Goal: Task Accomplishment & Management: Manage account settings

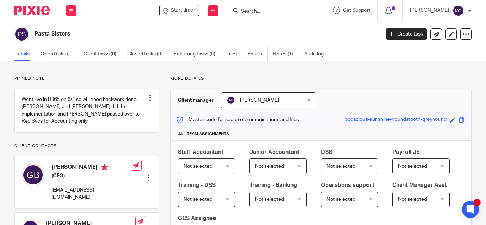
click at [276, 5] on div at bounding box center [276, 10] width 100 height 21
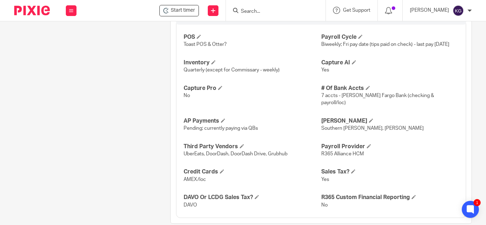
click at [273, 10] on input "Search" at bounding box center [272, 12] width 64 height 6
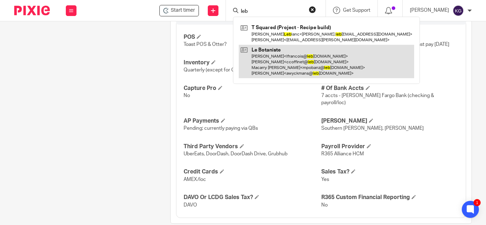
type input "leb"
click at [279, 64] on link at bounding box center [326, 62] width 175 height 34
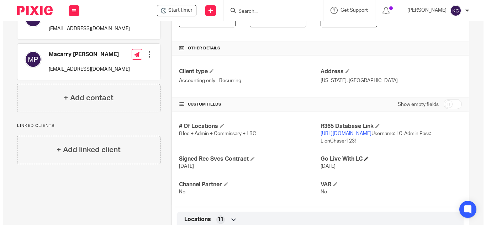
scroll to position [249, 0]
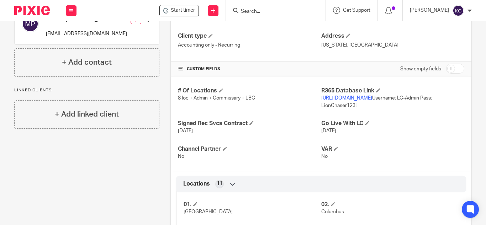
click at [372, 98] on link "https://lebotaniste.restaurant365.com" at bounding box center [346, 98] width 51 height 5
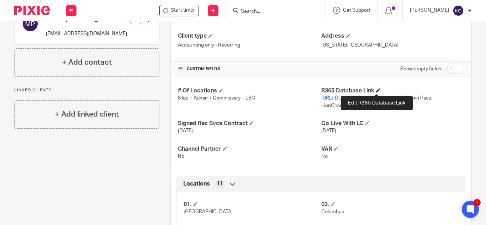
click at [377, 89] on span at bounding box center [378, 90] width 4 height 4
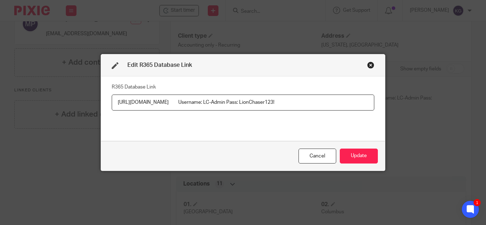
click at [256, 101] on input "https://lebotaniste.restaurant365.com Username: LC-Admin Pass: LionChaser123!" at bounding box center [243, 103] width 262 height 16
click at [272, 102] on input "https://lebotaniste.restaurant365.com Username: LC-Admin2 Pass: LionChaser123!" at bounding box center [243, 103] width 262 height 16
click at [232, 102] on input "https://lebotaniste.restaurant365.com Username: LC-Admin2 PW: LionChaser123!" at bounding box center [243, 103] width 262 height 16
click at [207, 102] on input "https://lebotaniste.restaurant365.com UN: LC-Admin2 PW: LionChaser123!" at bounding box center [243, 103] width 262 height 16
type input "https://lebotaniste.restaurant365.com UN: LC-Admin2 PW: LionChaser123!"
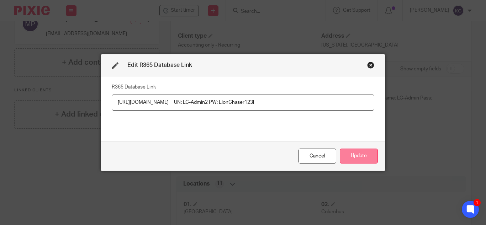
click at [365, 155] on button "Update" at bounding box center [359, 156] width 38 height 15
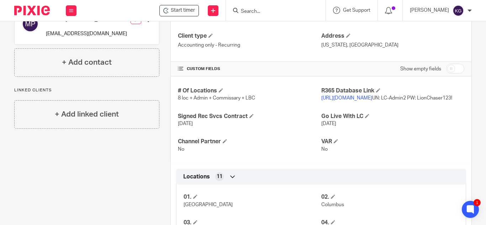
scroll to position [462, 0]
